Goal: Use online tool/utility: Utilize a website feature to perform a specific function

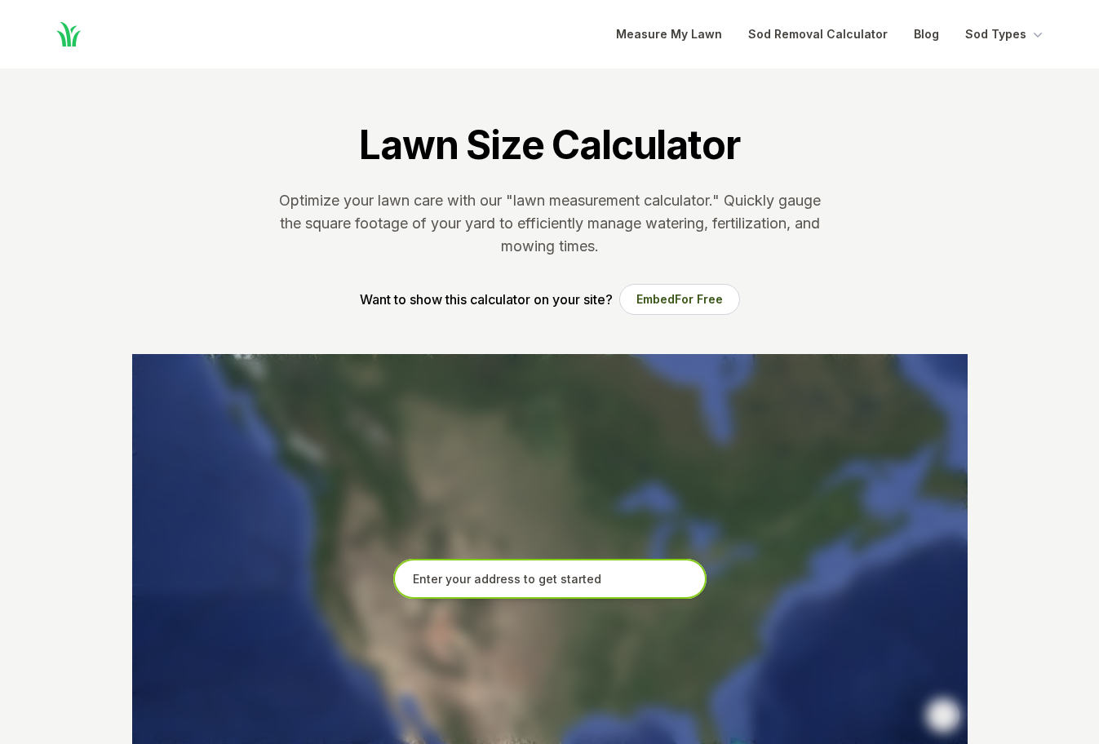
click at [489, 577] on input "text" at bounding box center [549, 579] width 313 height 41
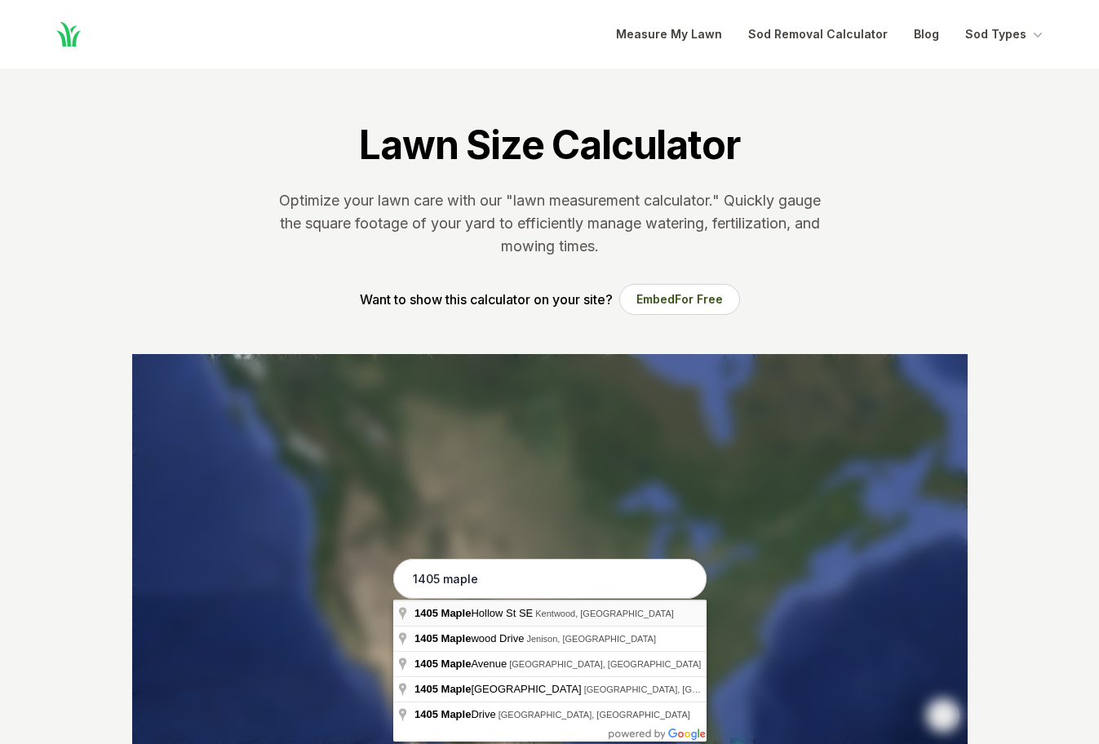
type input "[STREET_ADDRESS]"
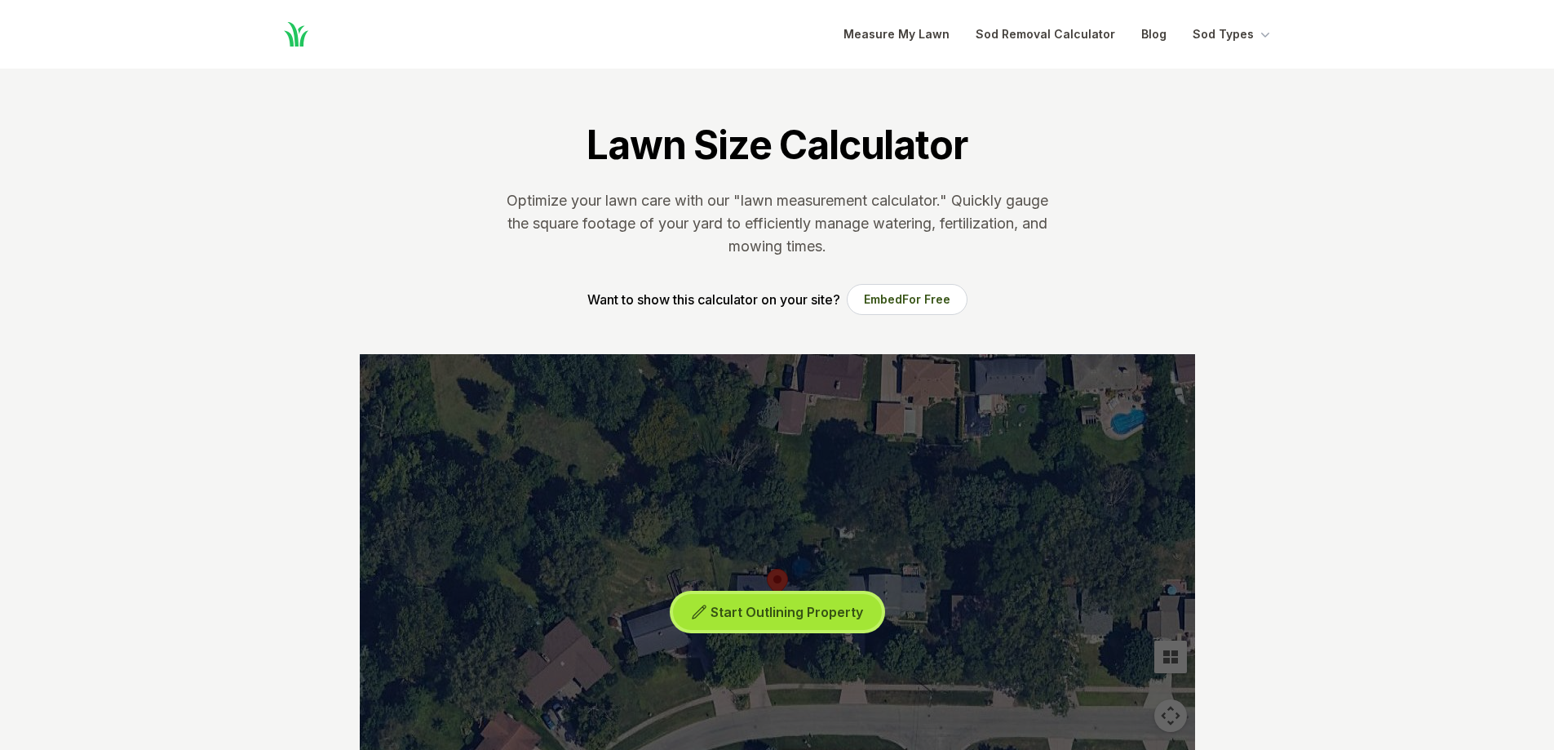
click at [787, 615] on span "Start Outlining Property" at bounding box center [786, 612] width 153 height 16
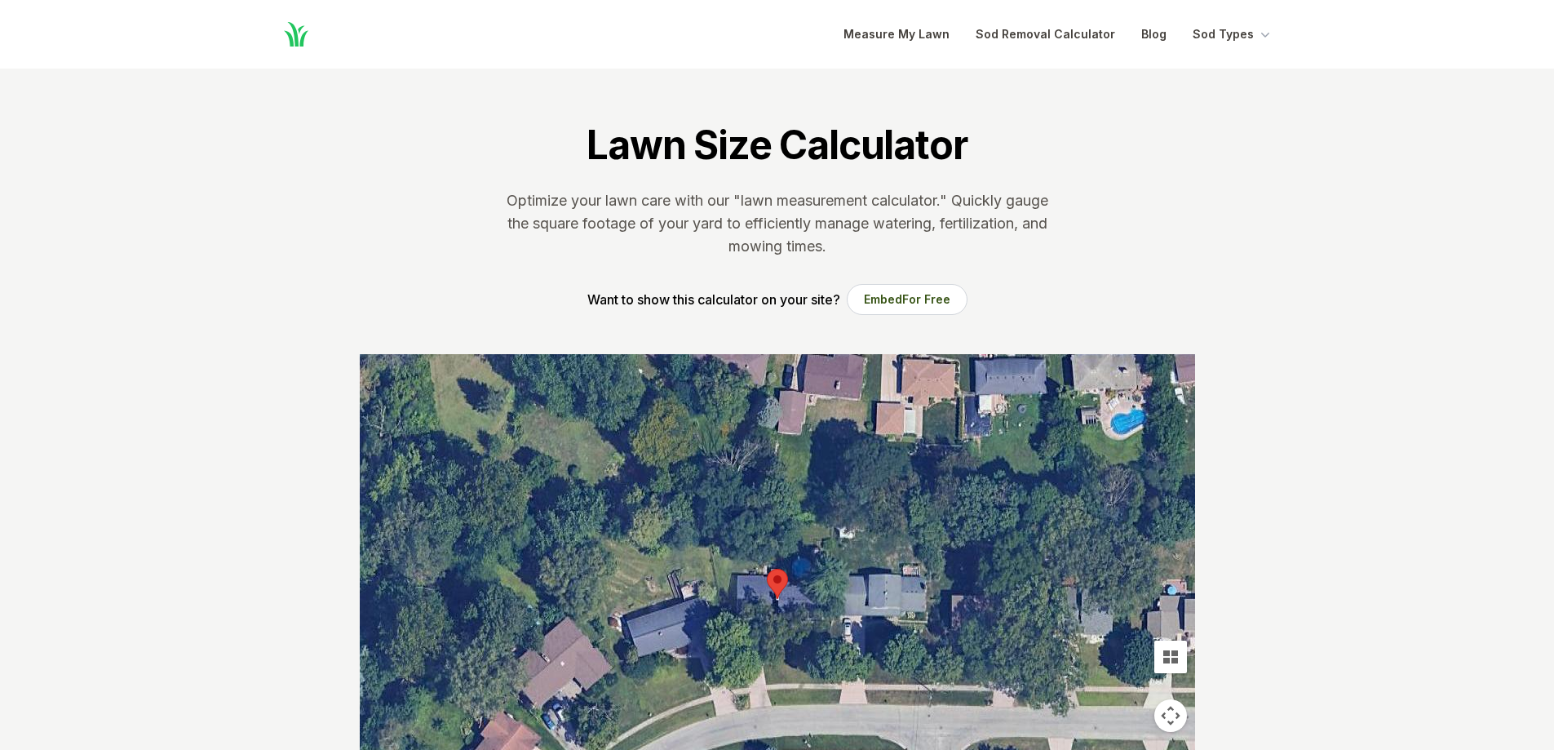
click at [745, 683] on div at bounding box center [777, 598] width 835 height 489
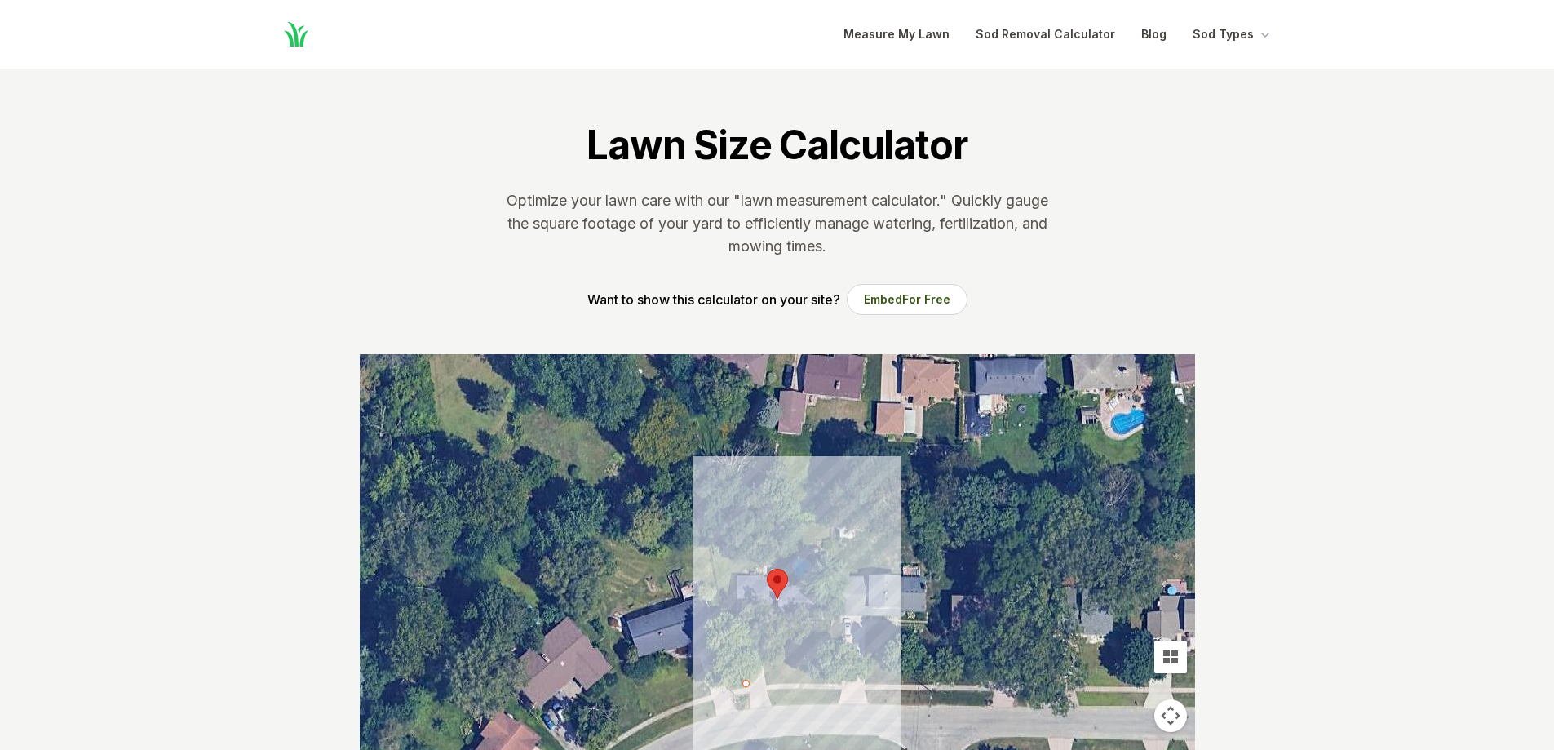
click at [714, 542] on div at bounding box center [777, 598] width 835 height 489
click at [763, 535] on div at bounding box center [777, 598] width 835 height 489
click at [830, 527] on div at bounding box center [777, 598] width 835 height 489
click at [823, 542] on div at bounding box center [777, 598] width 835 height 489
click at [807, 551] on div at bounding box center [777, 598] width 835 height 489
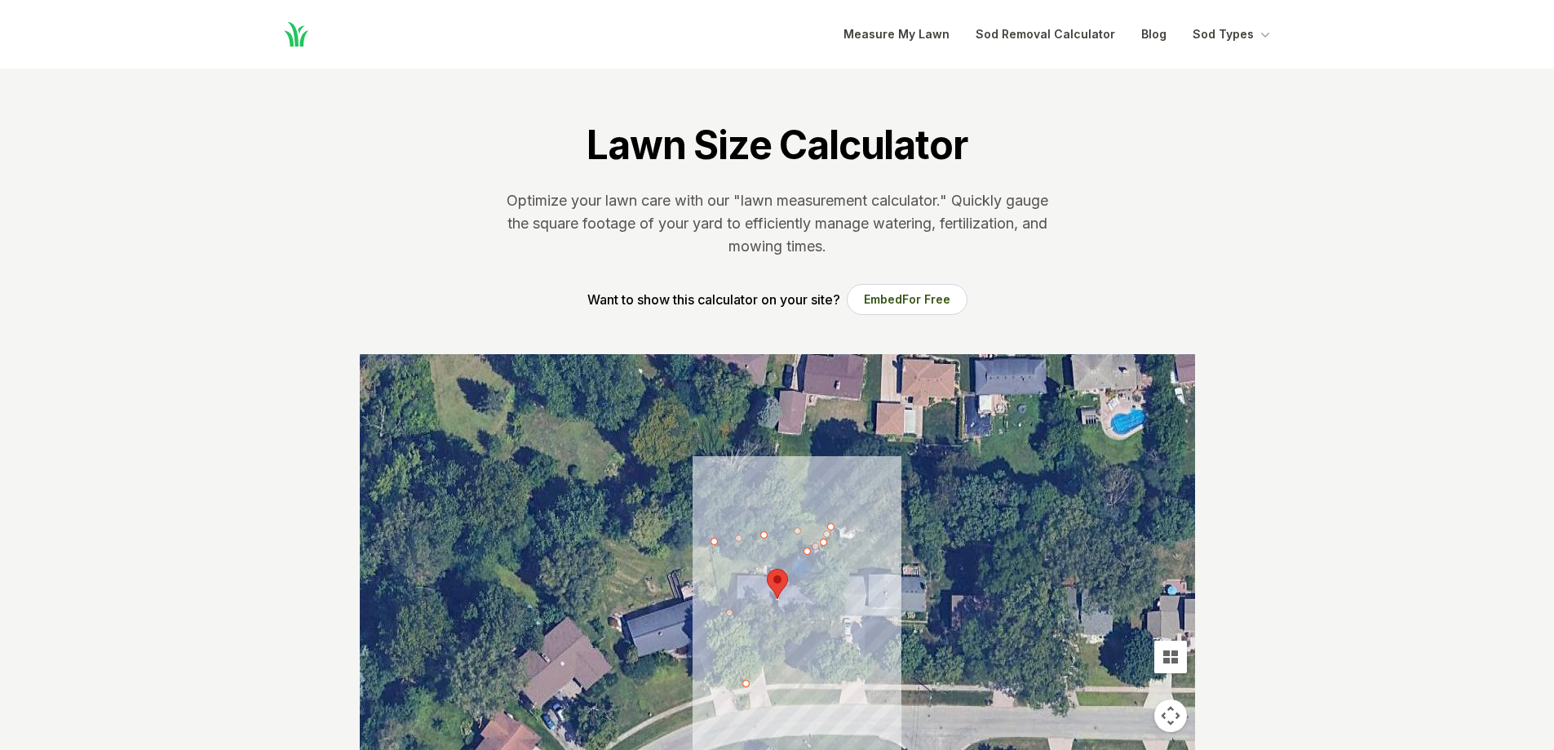
click at [781, 555] on div at bounding box center [777, 598] width 835 height 489
click at [749, 558] on div at bounding box center [777, 598] width 835 height 489
click at [732, 573] on div at bounding box center [777, 598] width 835 height 489
click at [740, 610] on div at bounding box center [777, 598] width 835 height 489
click at [757, 677] on div at bounding box center [777, 598] width 835 height 489
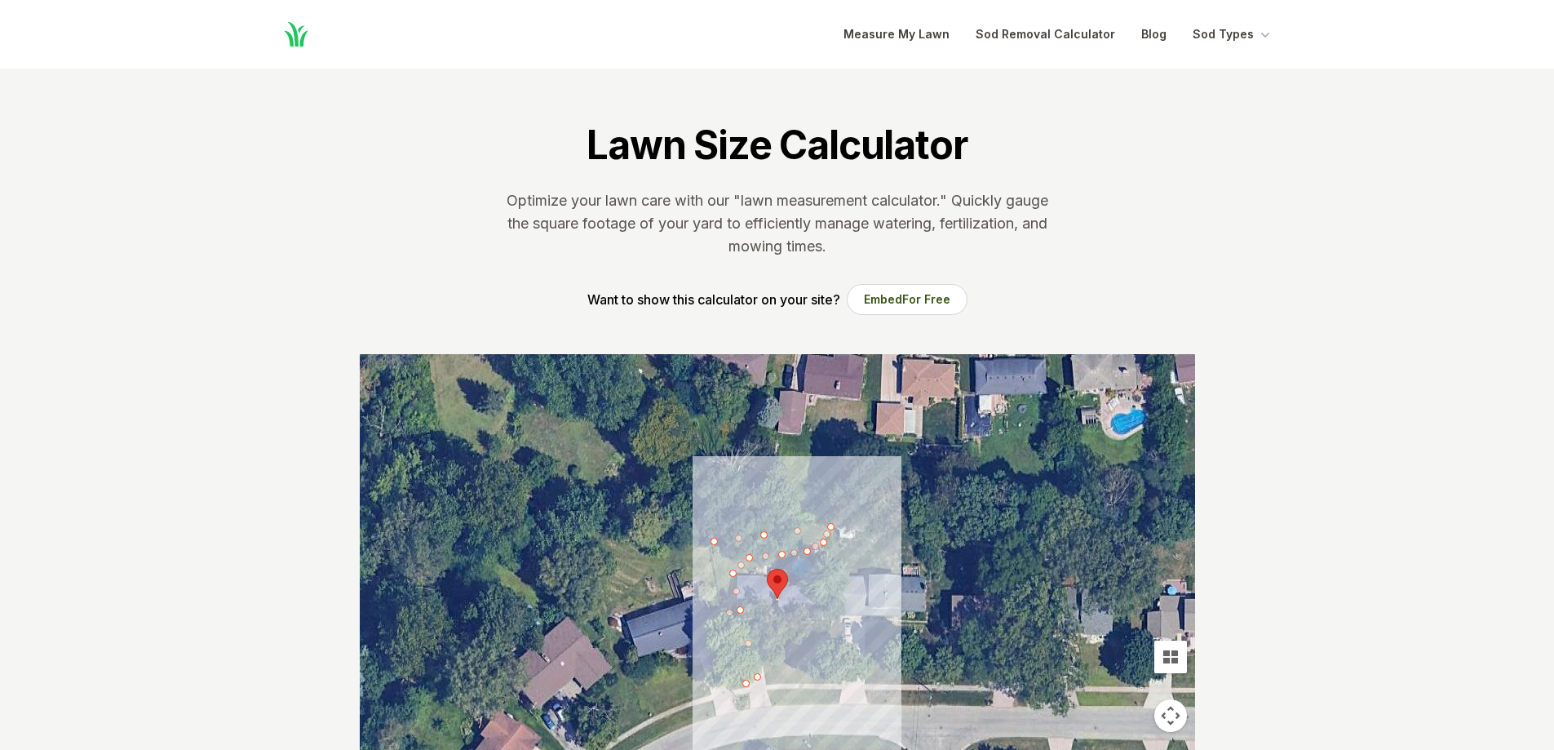
click at [744, 684] on div at bounding box center [777, 598] width 835 height 489
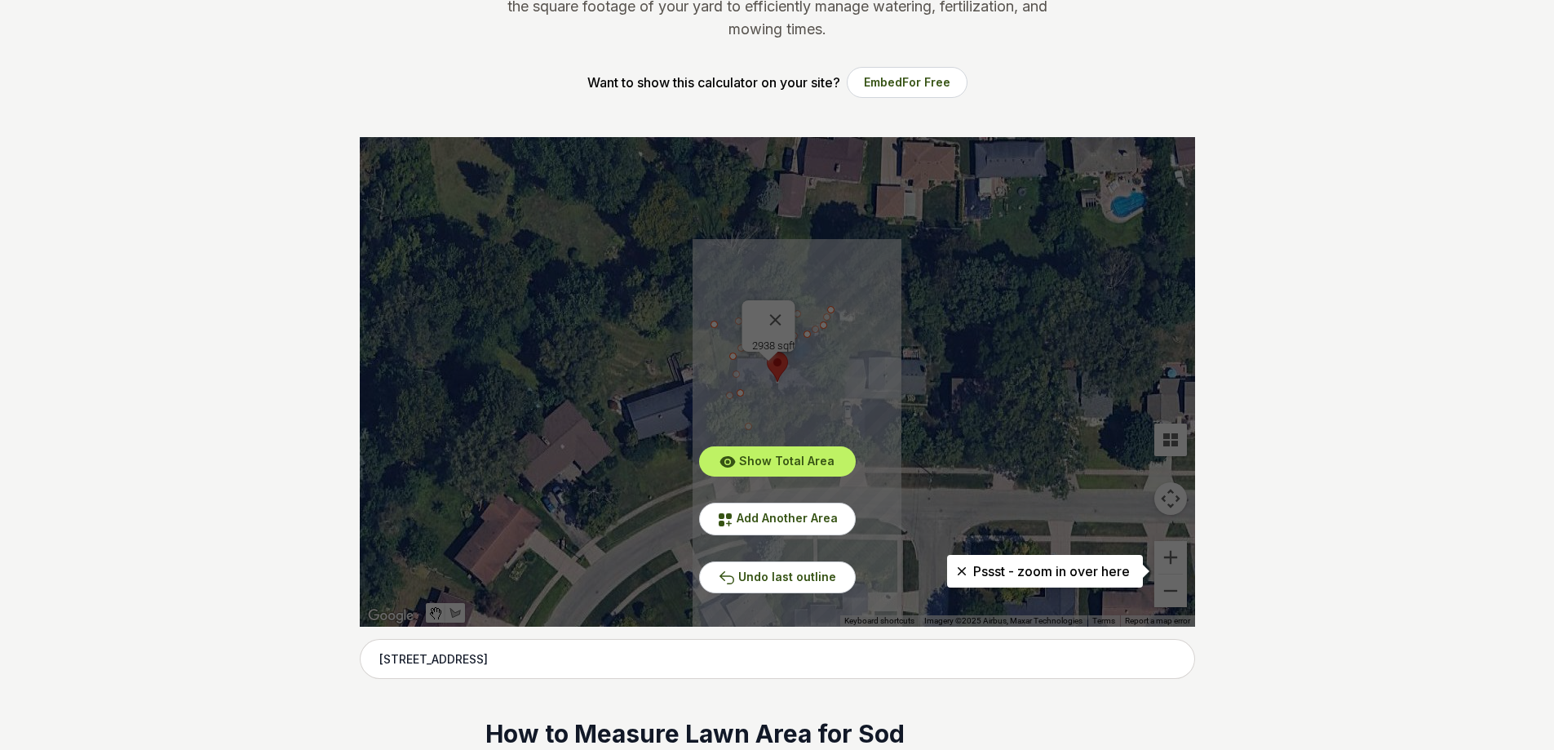
scroll to position [245, 0]
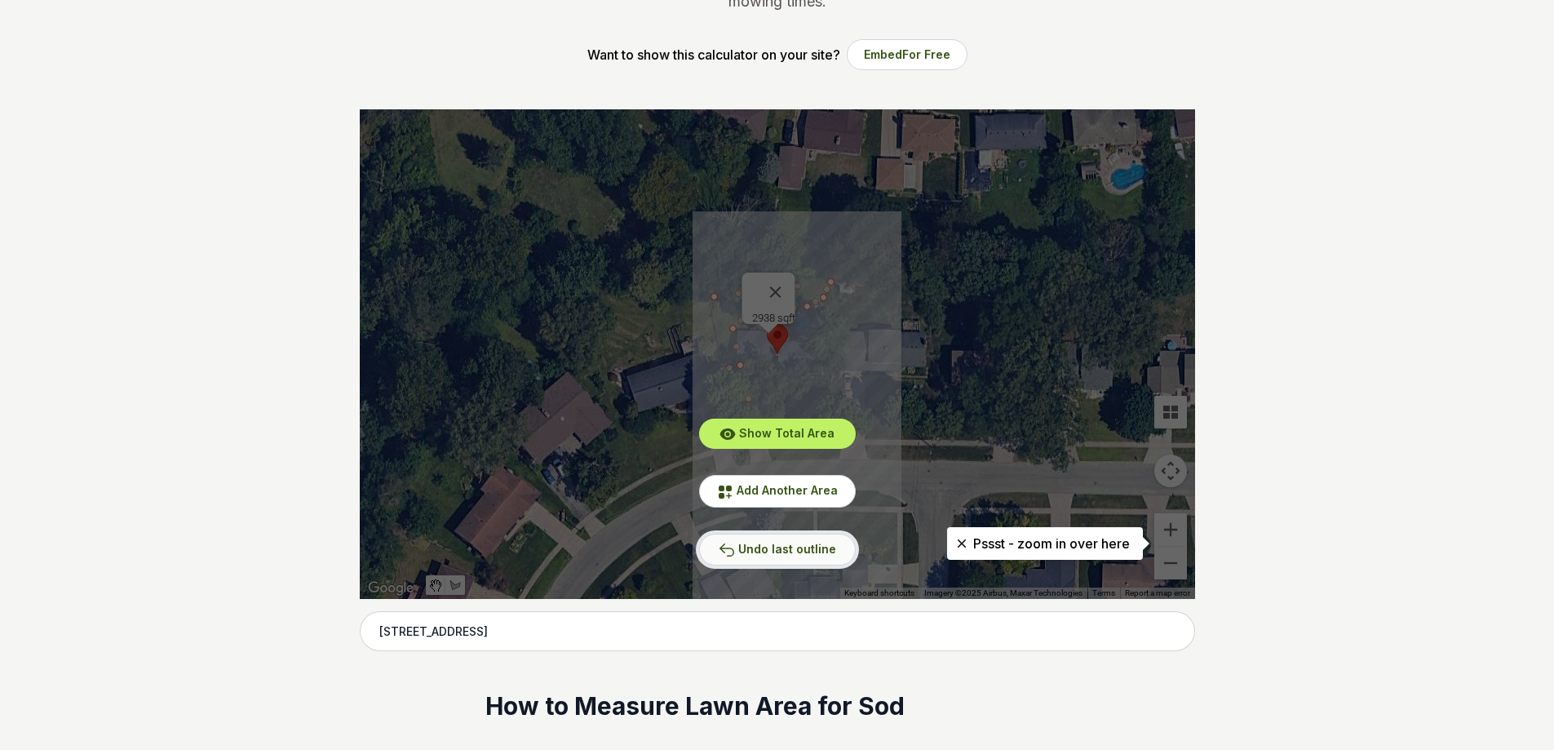
click at [820, 543] on span "Undo last outline" at bounding box center [787, 549] width 98 height 14
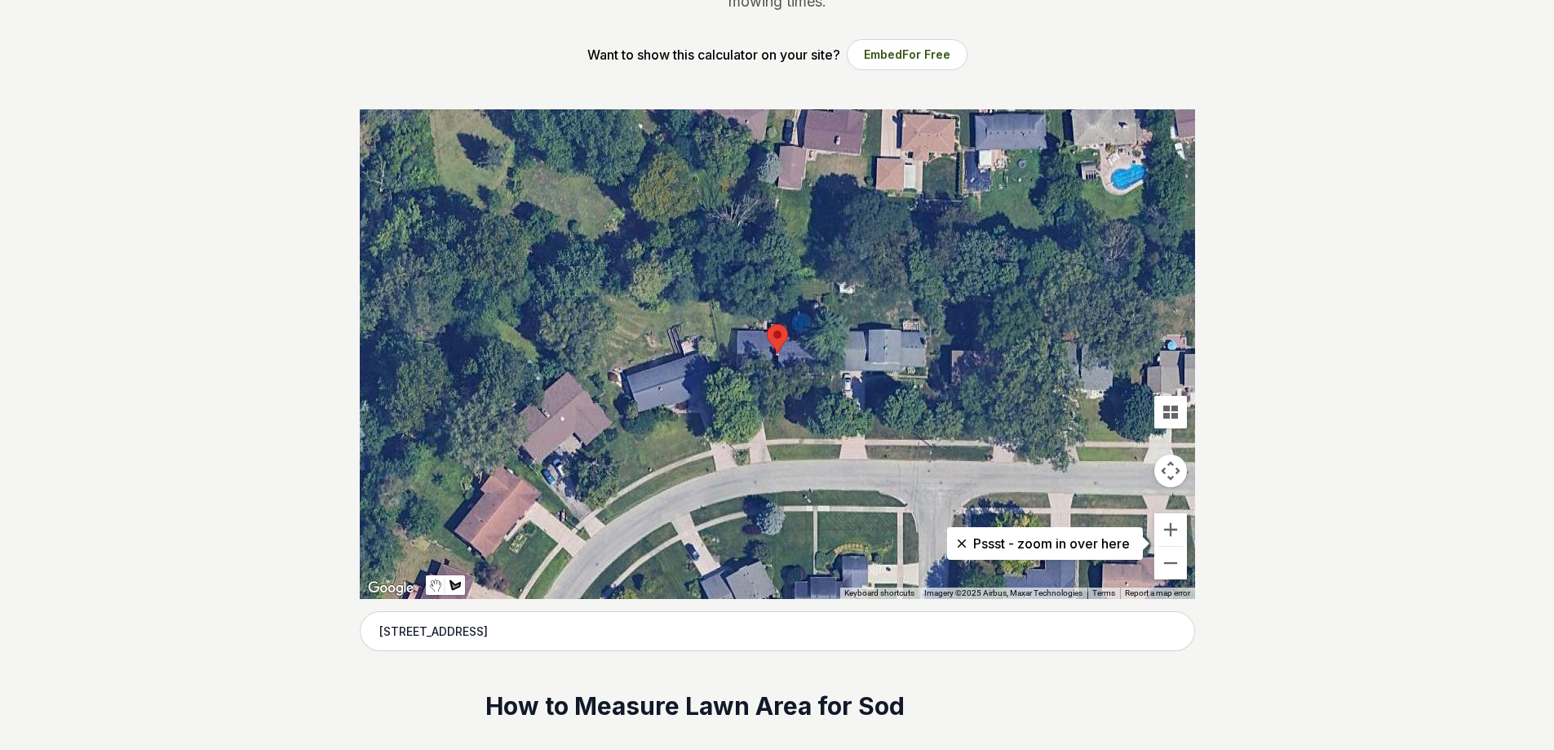
click at [767, 439] on div at bounding box center [777, 353] width 835 height 489
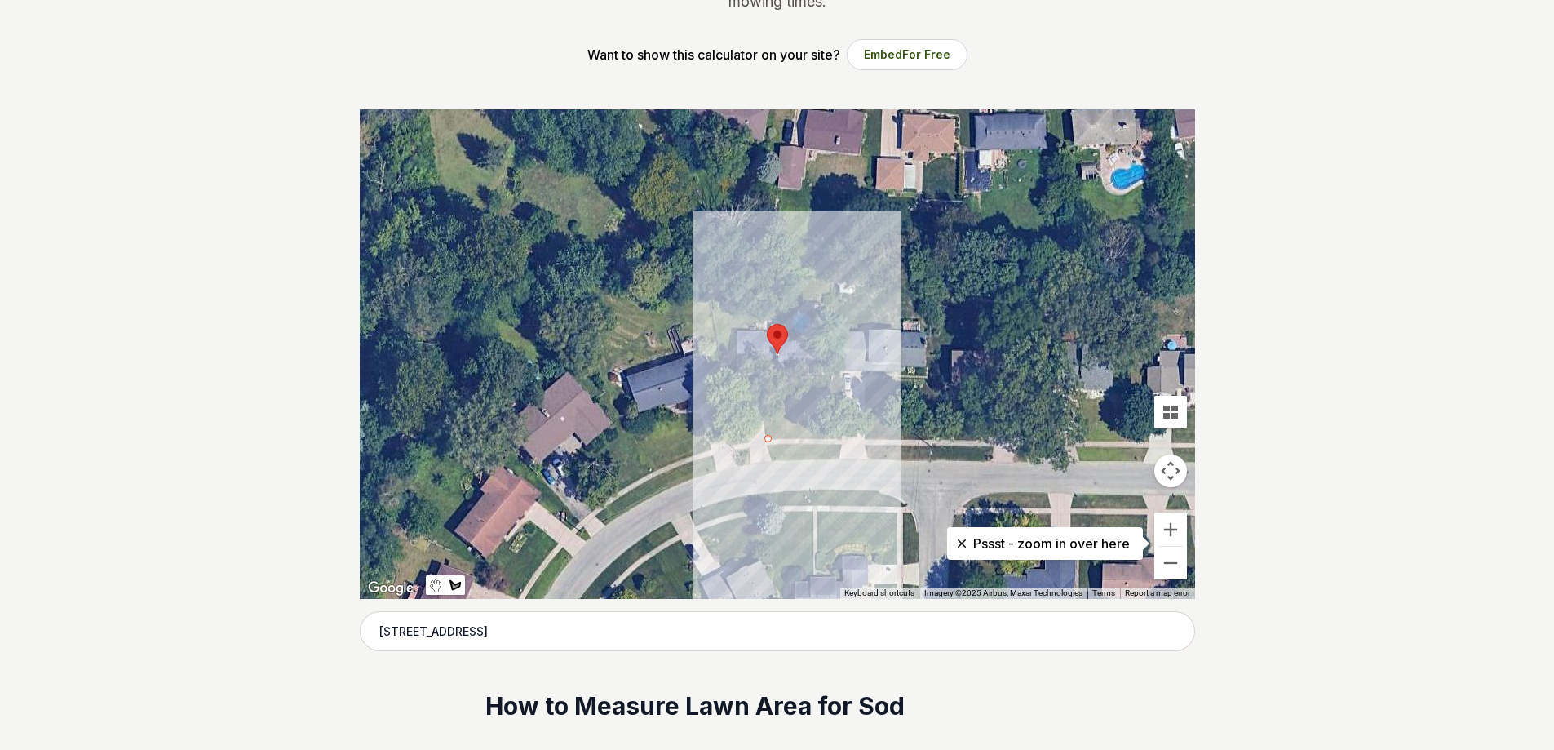
click at [763, 392] on div at bounding box center [777, 353] width 835 height 489
click at [826, 390] on div at bounding box center [777, 353] width 835 height 489
click at [837, 436] on div at bounding box center [777, 353] width 835 height 489
click at [768, 440] on div at bounding box center [777, 353] width 835 height 489
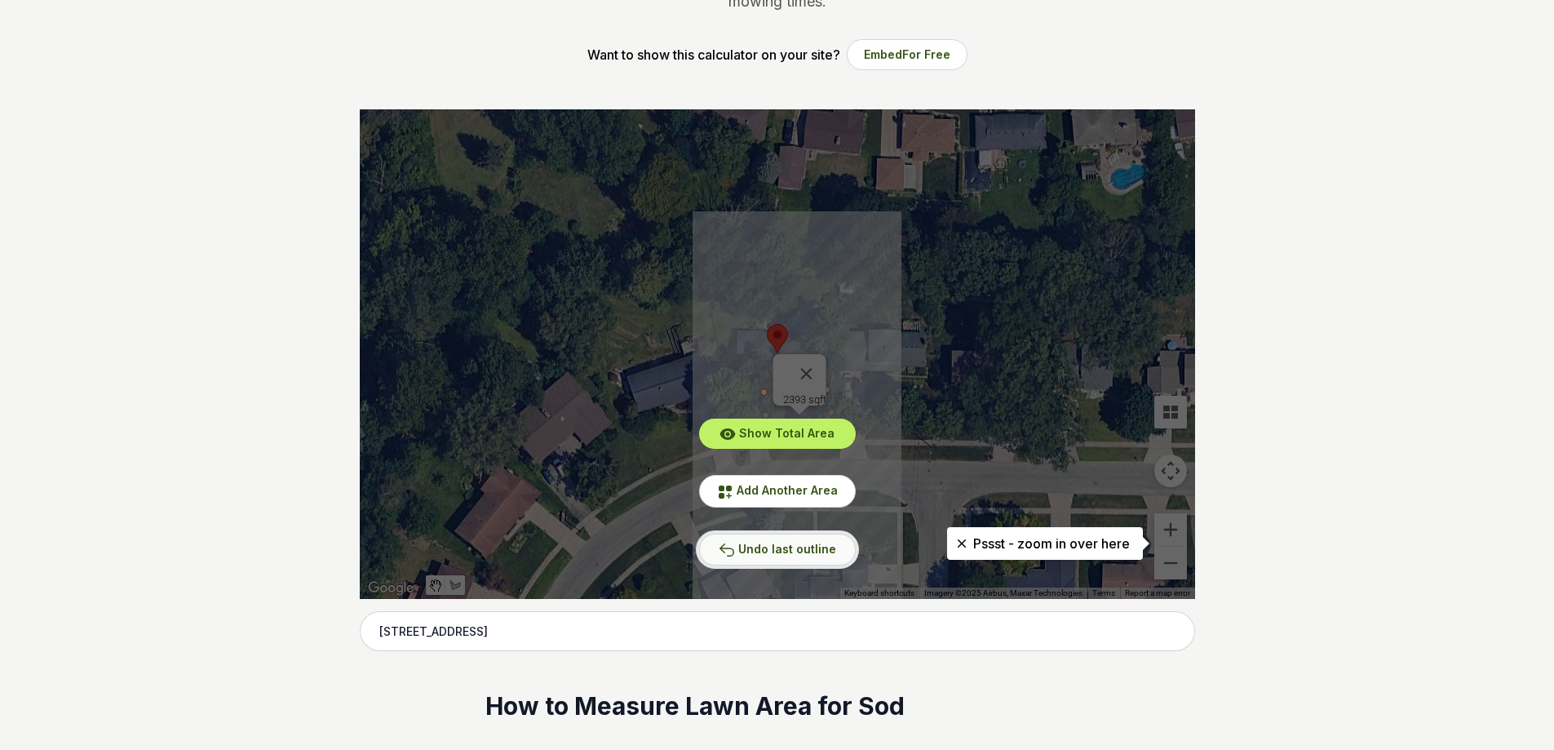
click at [802, 545] on span "Undo last outline" at bounding box center [787, 549] width 98 height 14
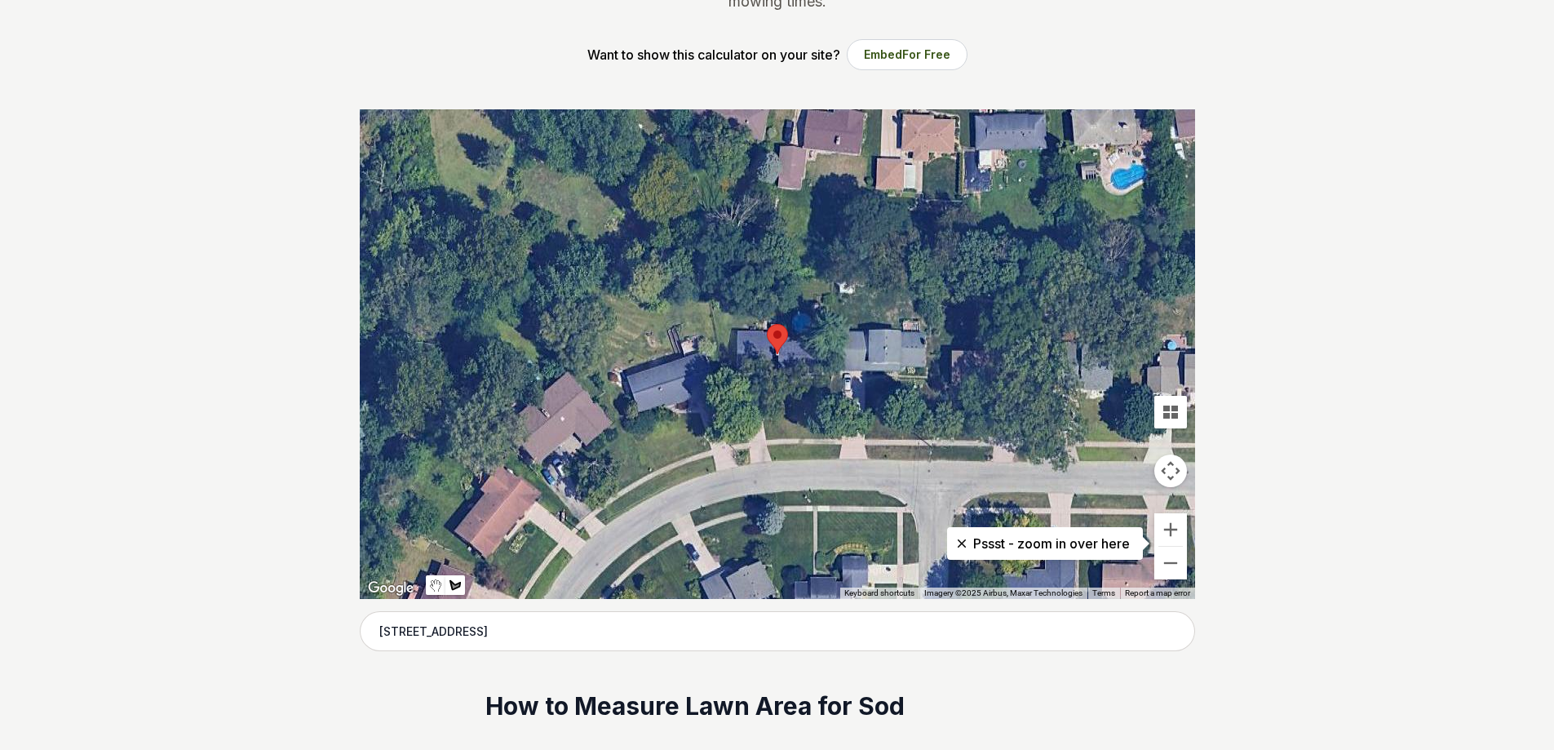
click at [768, 446] on div at bounding box center [777, 353] width 835 height 489
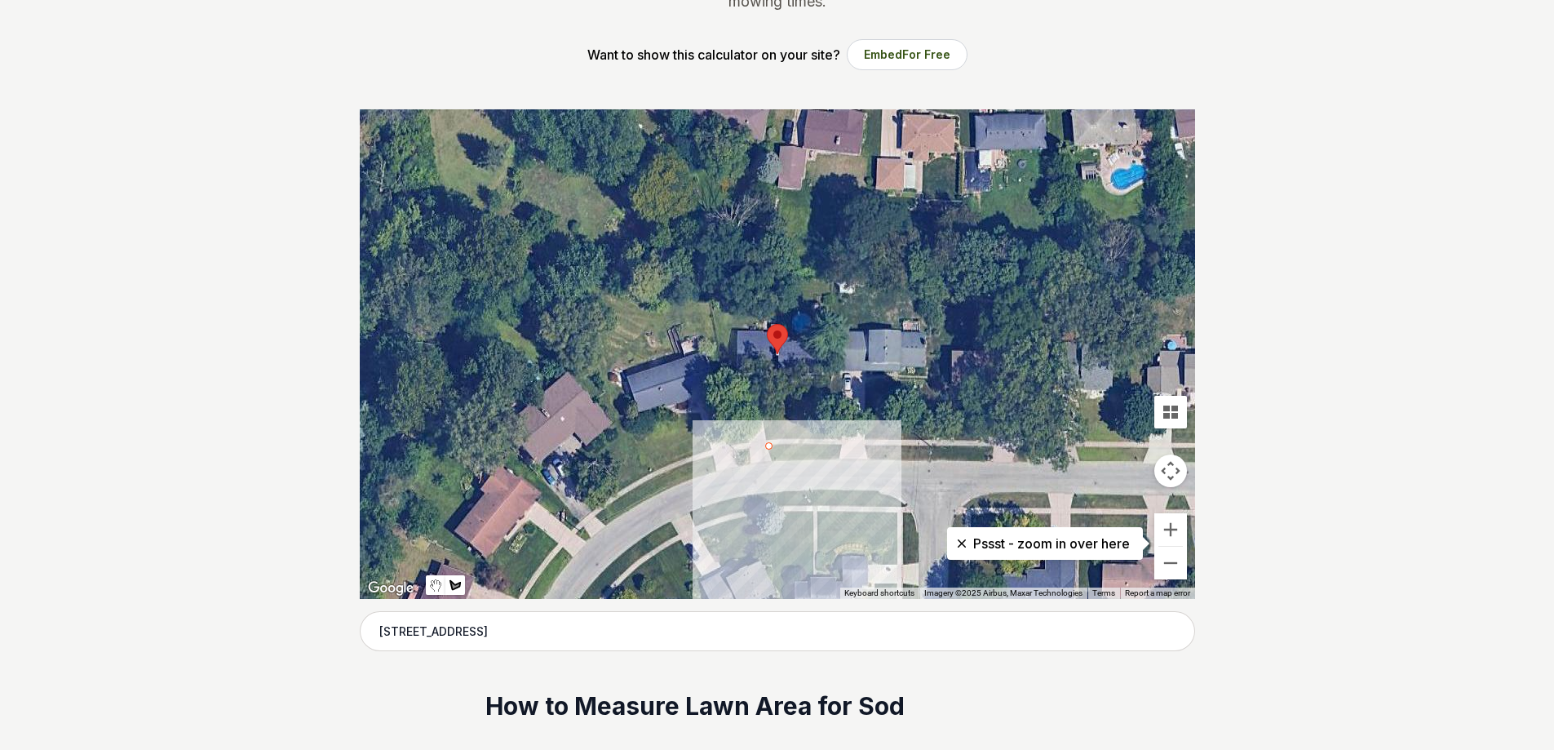
click at [778, 459] on div at bounding box center [777, 353] width 835 height 489
click at [829, 460] on div at bounding box center [777, 353] width 835 height 489
click at [829, 444] on div at bounding box center [777, 353] width 835 height 489
click at [767, 444] on div at bounding box center [777, 353] width 835 height 489
